Goal: Book appointment/travel/reservation

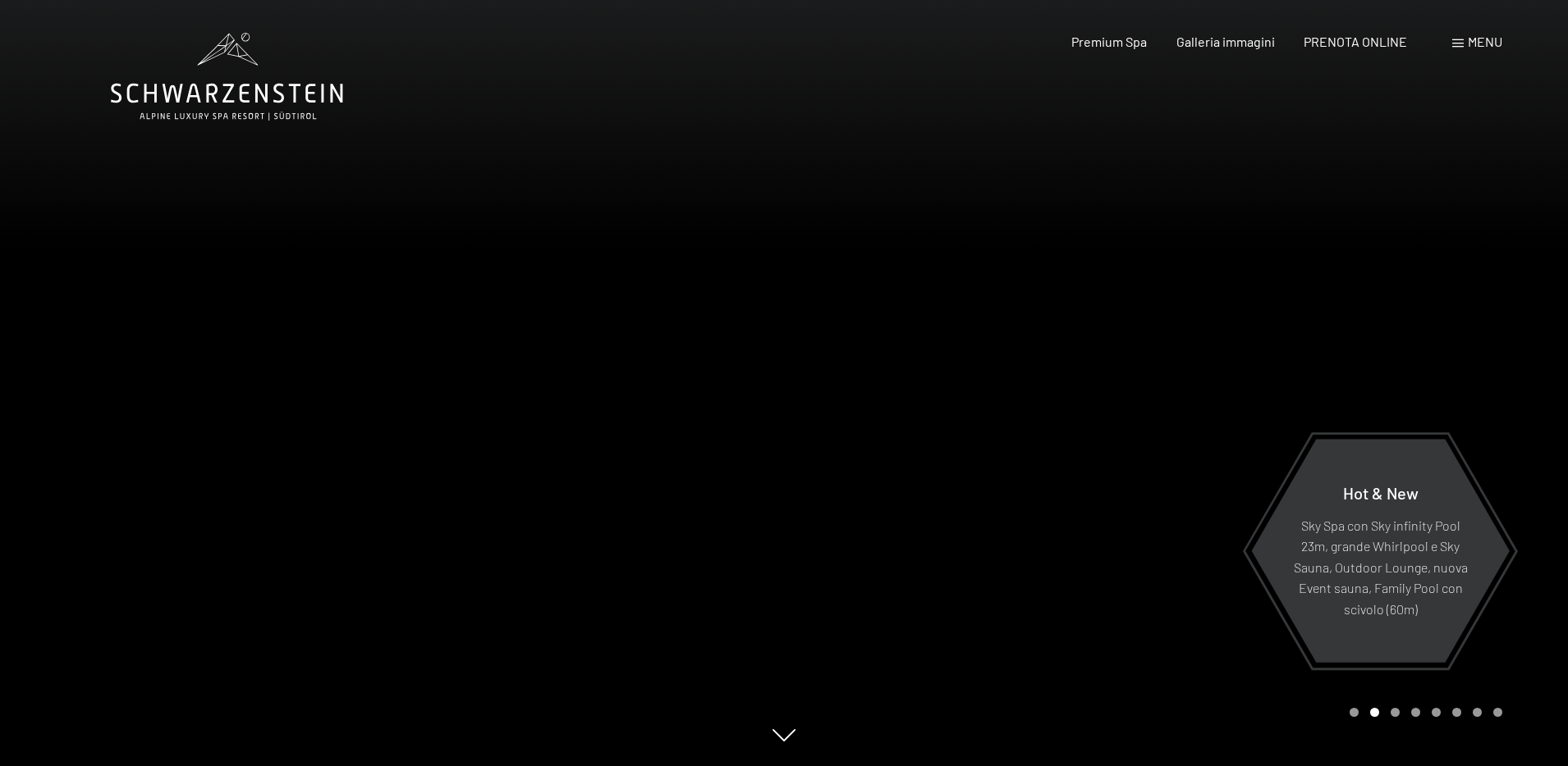
click at [1494, 34] on span "Menu" at bounding box center [1485, 41] width 34 height 16
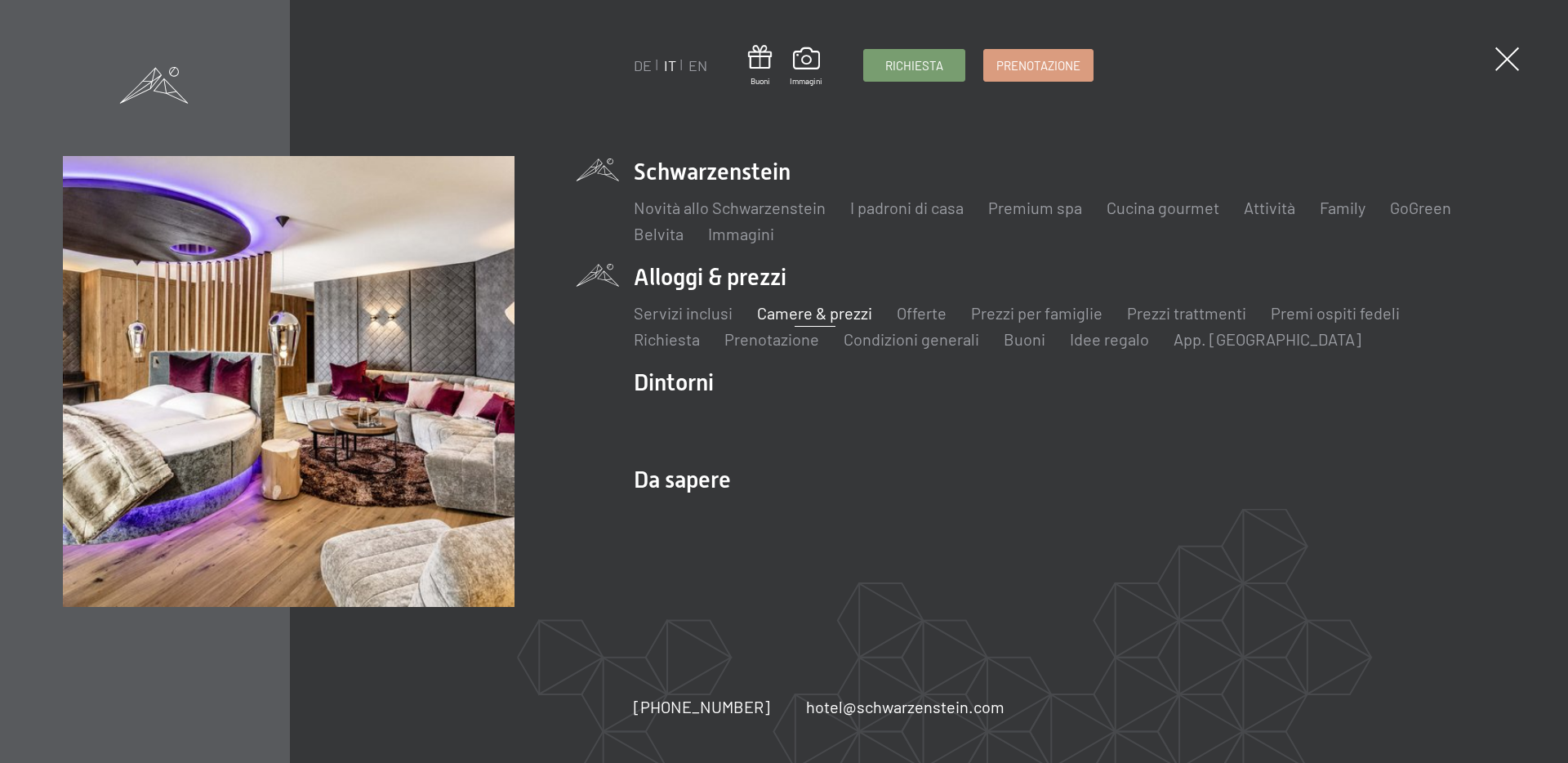
click at [841, 316] on link "Camere & prezzi" at bounding box center [815, 313] width 115 height 20
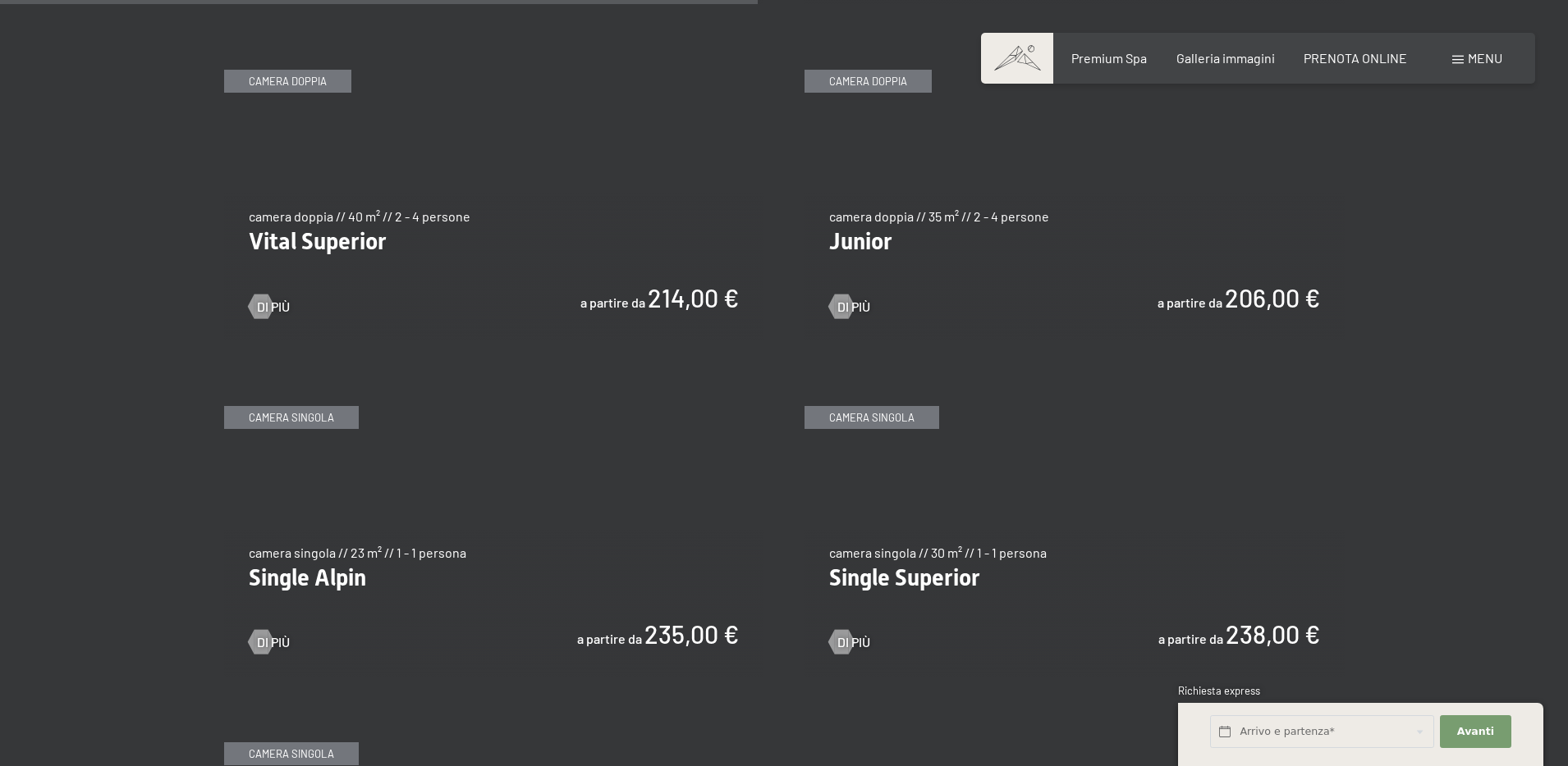
scroll to position [2297, 0]
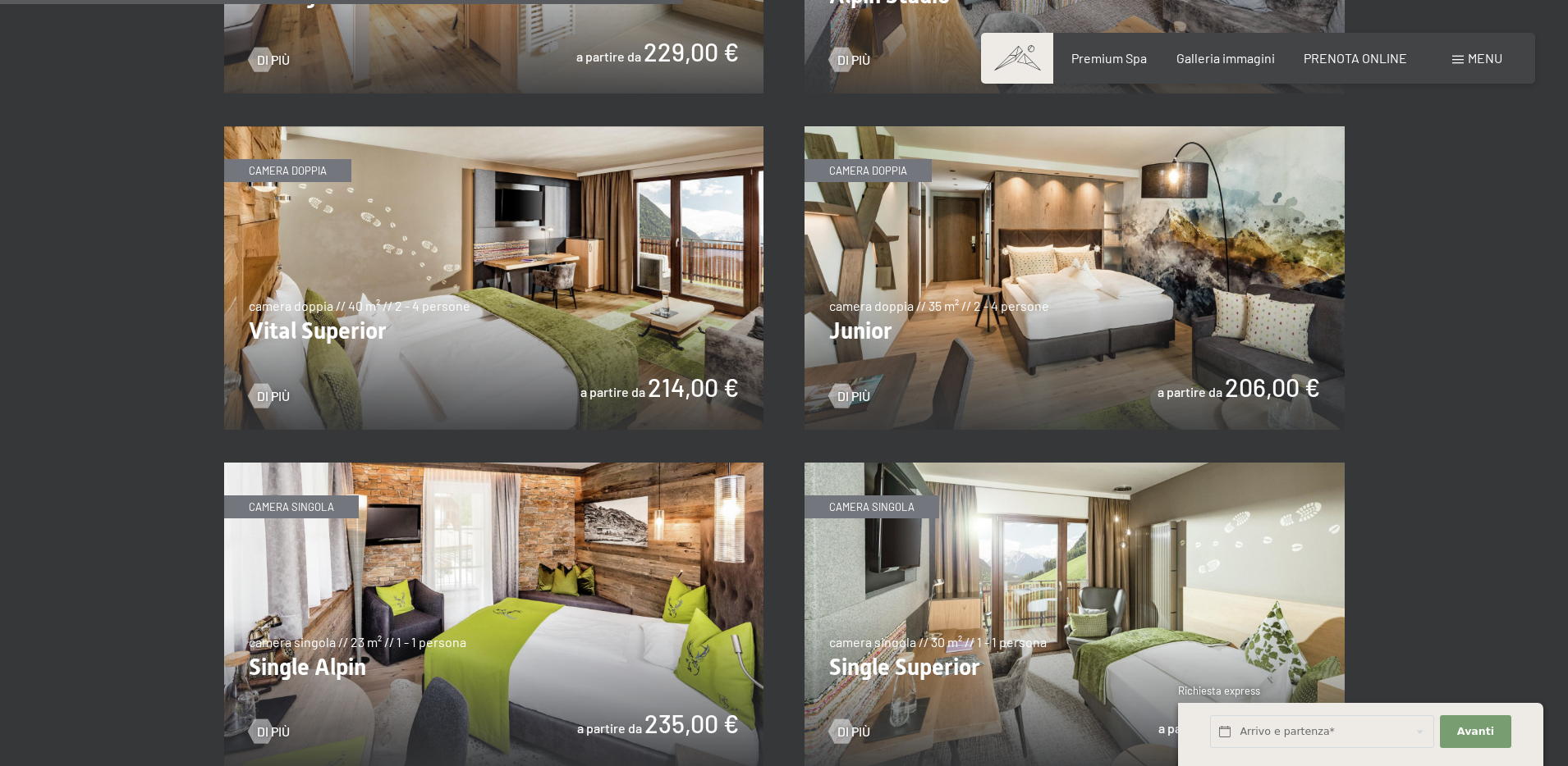
click at [1127, 246] on img at bounding box center [1074, 277] width 540 height 303
